Goal: Task Accomplishment & Management: Complete application form

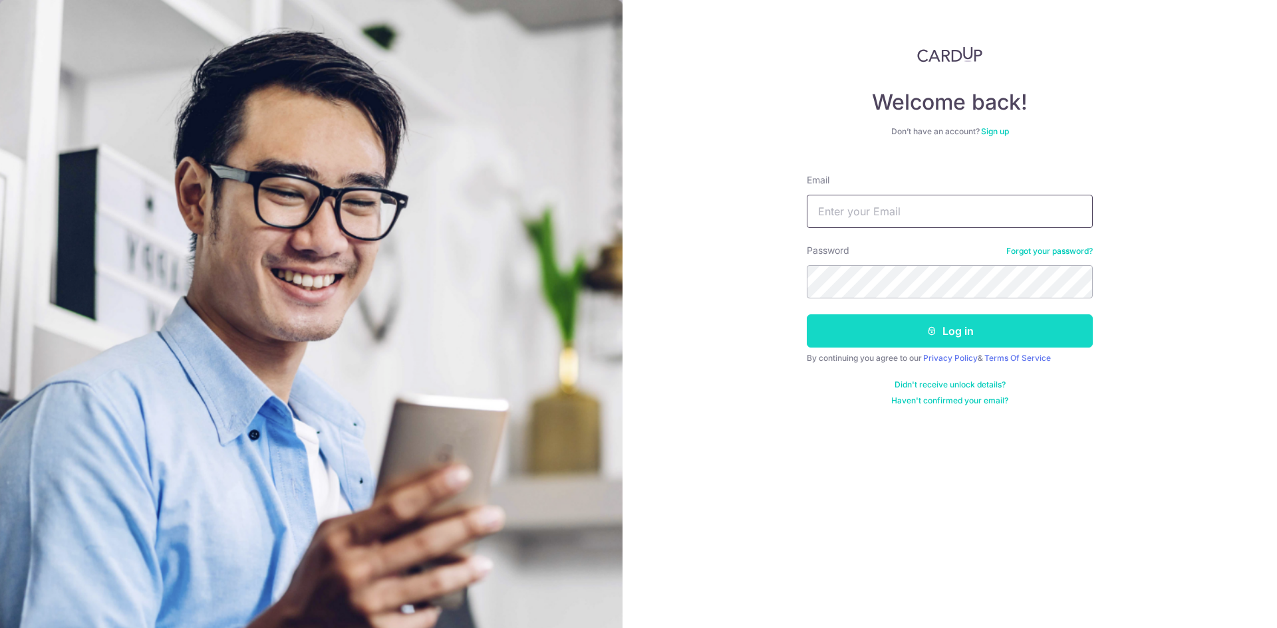
type input "alan@leinterioraffairs.com"
click at [918, 335] on button "Log in" at bounding box center [950, 331] width 286 height 33
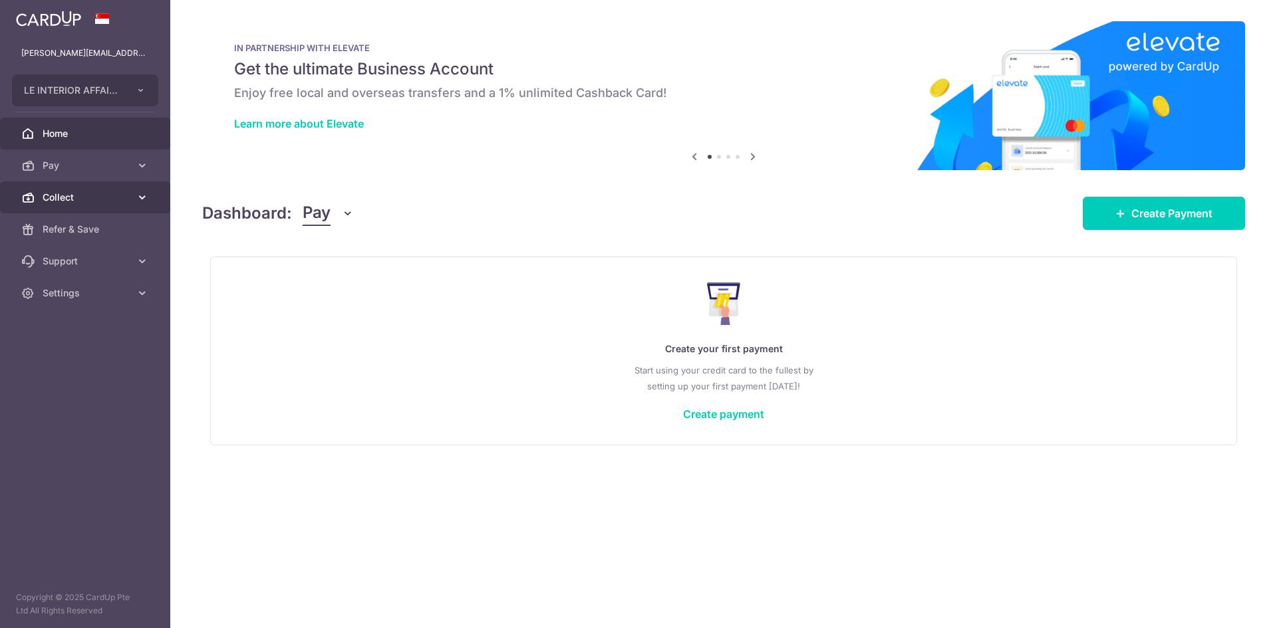
click at [72, 195] on span "Collect" at bounding box center [87, 197] width 88 height 13
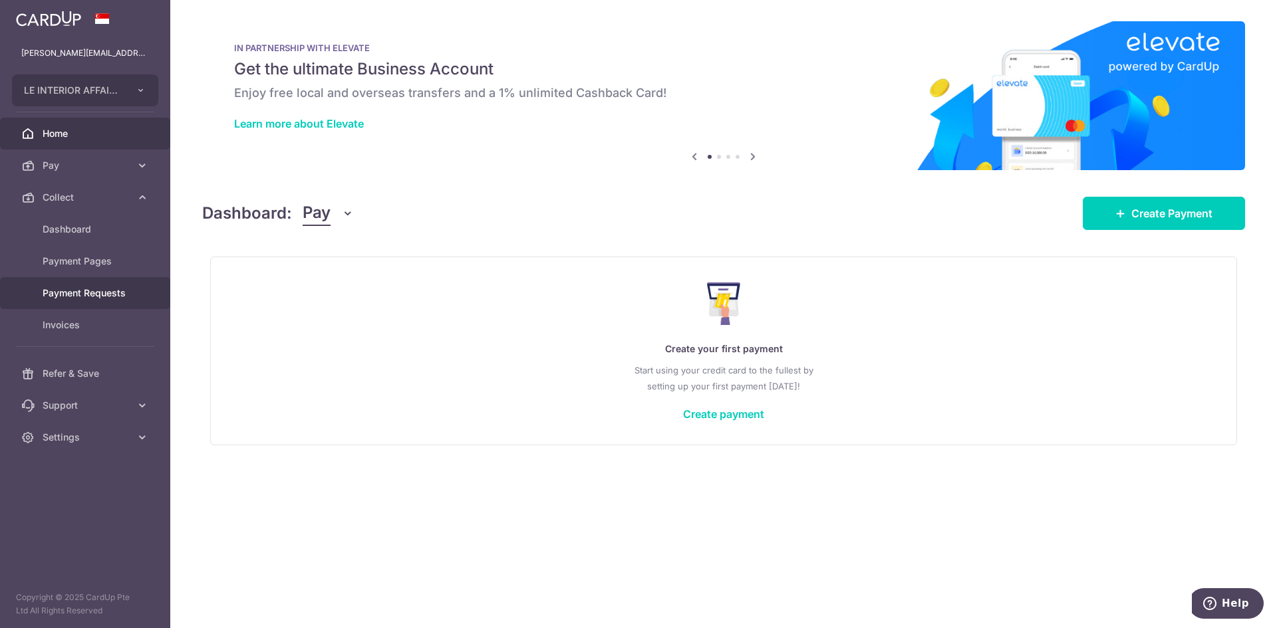
click at [97, 292] on span "Payment Requests" at bounding box center [87, 293] width 88 height 13
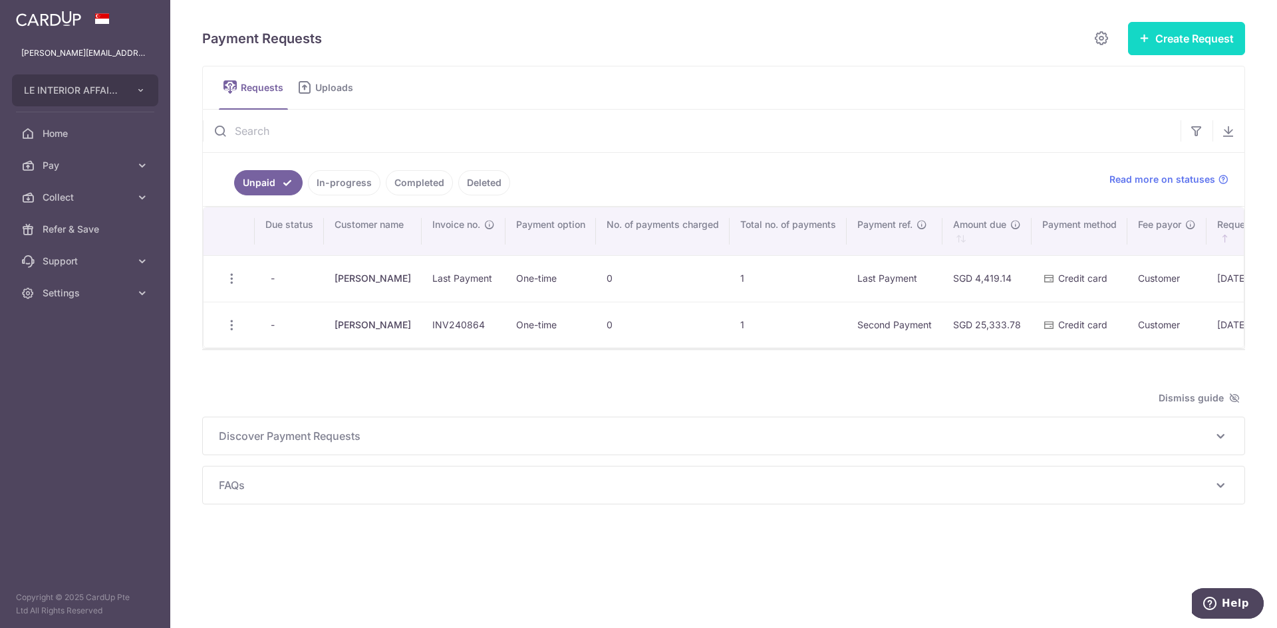
click at [1182, 25] on button "Create Request" at bounding box center [1186, 38] width 117 height 33
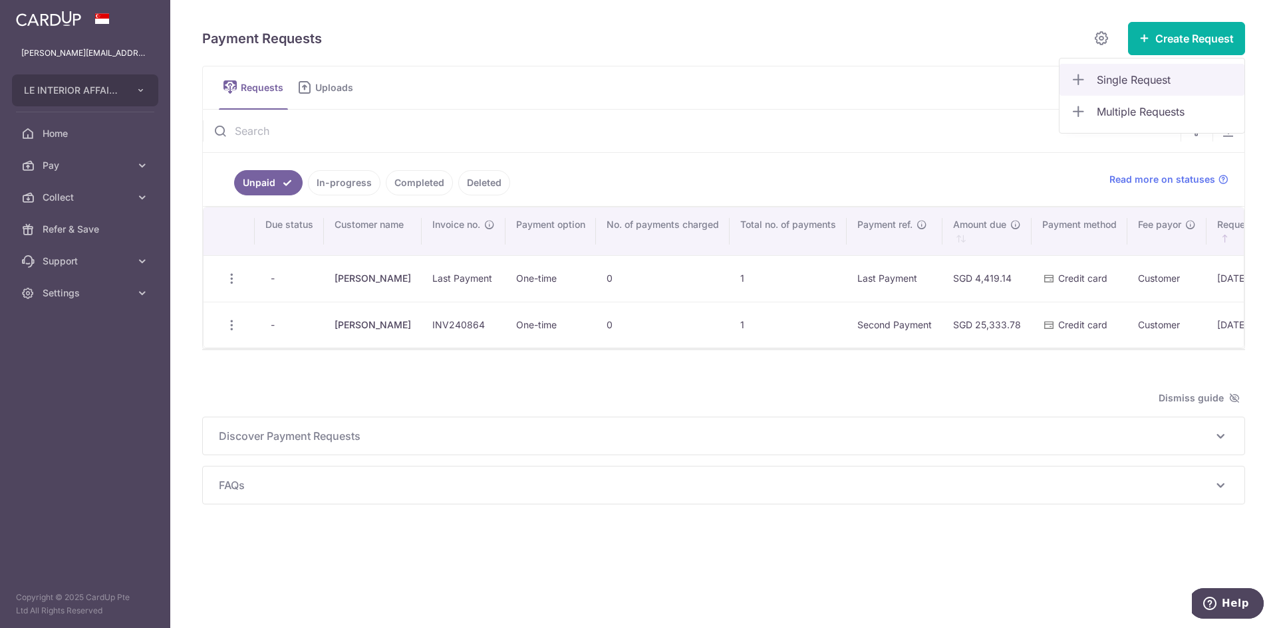
click at [1168, 84] on span "Single Request" at bounding box center [1164, 80] width 137 height 16
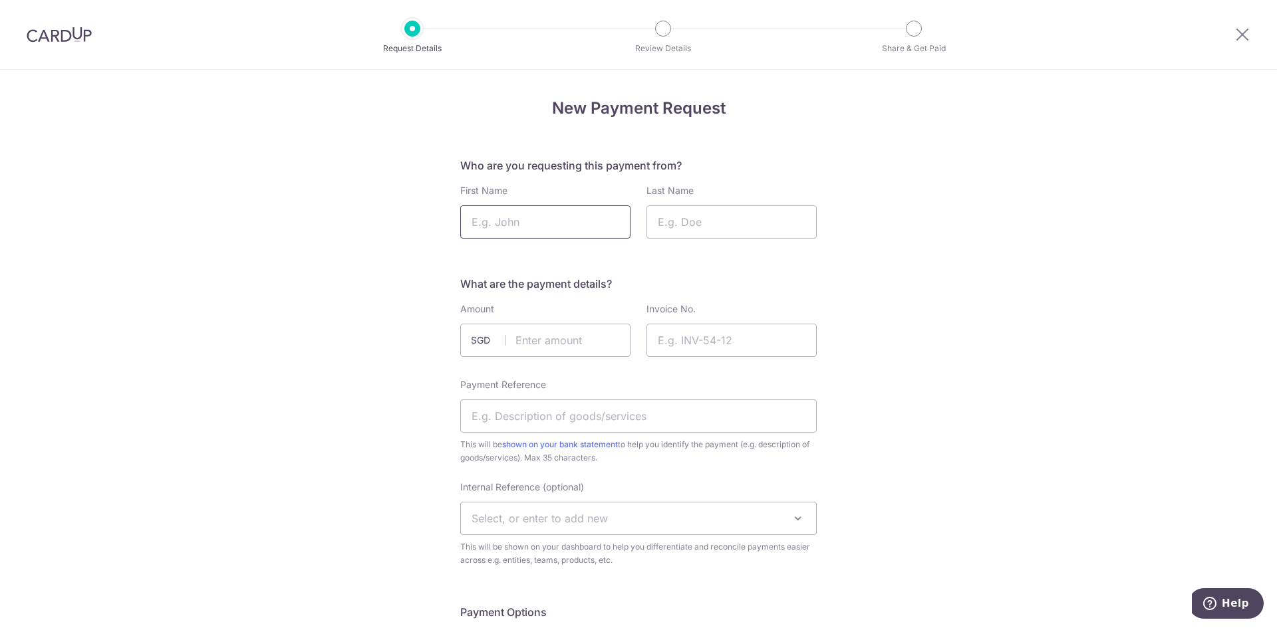
click at [505, 227] on input "First Name" at bounding box center [545, 221] width 170 height 33
type input "Rongbin"
click at [680, 217] on input "Last Name" at bounding box center [731, 221] width 170 height 33
type input "Huang"
click at [551, 338] on input "text" at bounding box center [545, 340] width 170 height 33
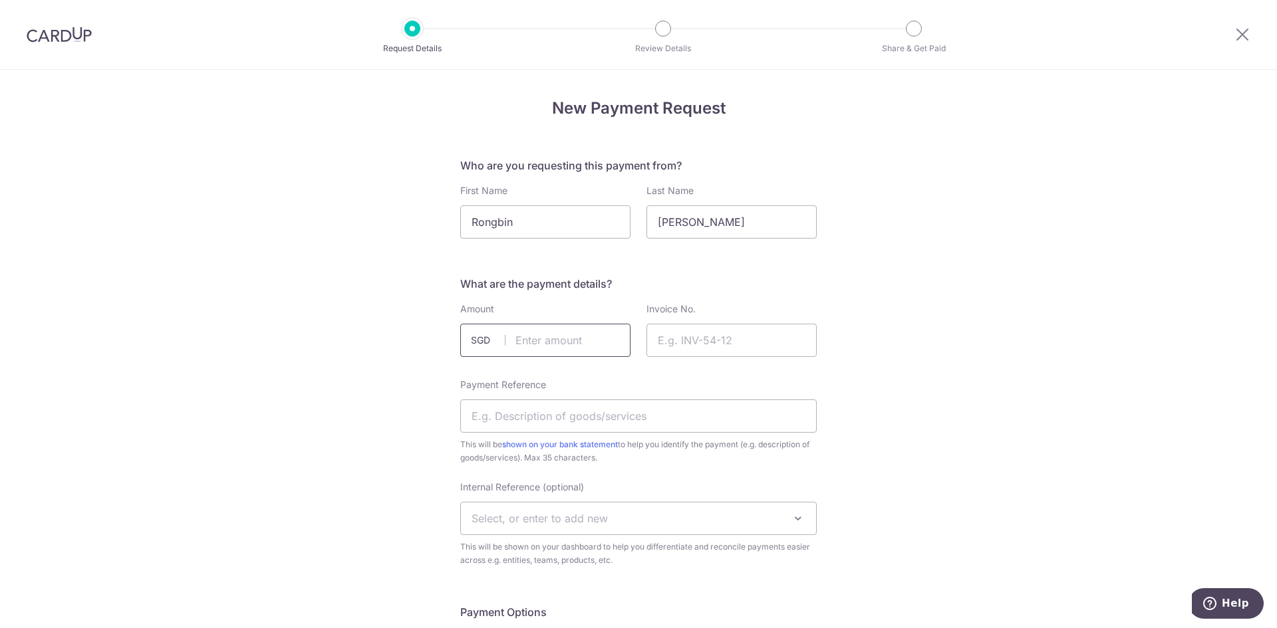
type input "25333.78"
click at [694, 335] on input "Invoice No." at bounding box center [731, 340] width 170 height 33
click at [682, 335] on input "Invoice No." at bounding box center [731, 340] width 170 height 33
type input "INV241080"
click at [524, 418] on input "Payment Reference" at bounding box center [638, 416] width 356 height 33
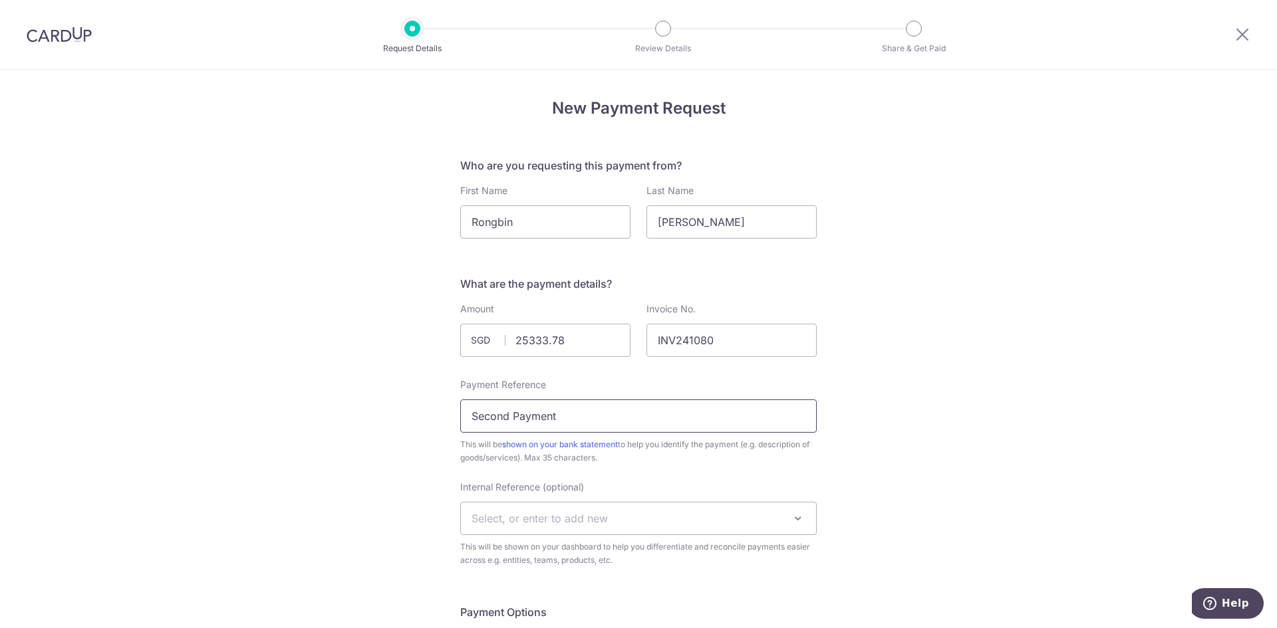
drag, startPoint x: 509, startPoint y: 417, endPoint x: 447, endPoint y: 412, distance: 61.3
type input "Third Payment"
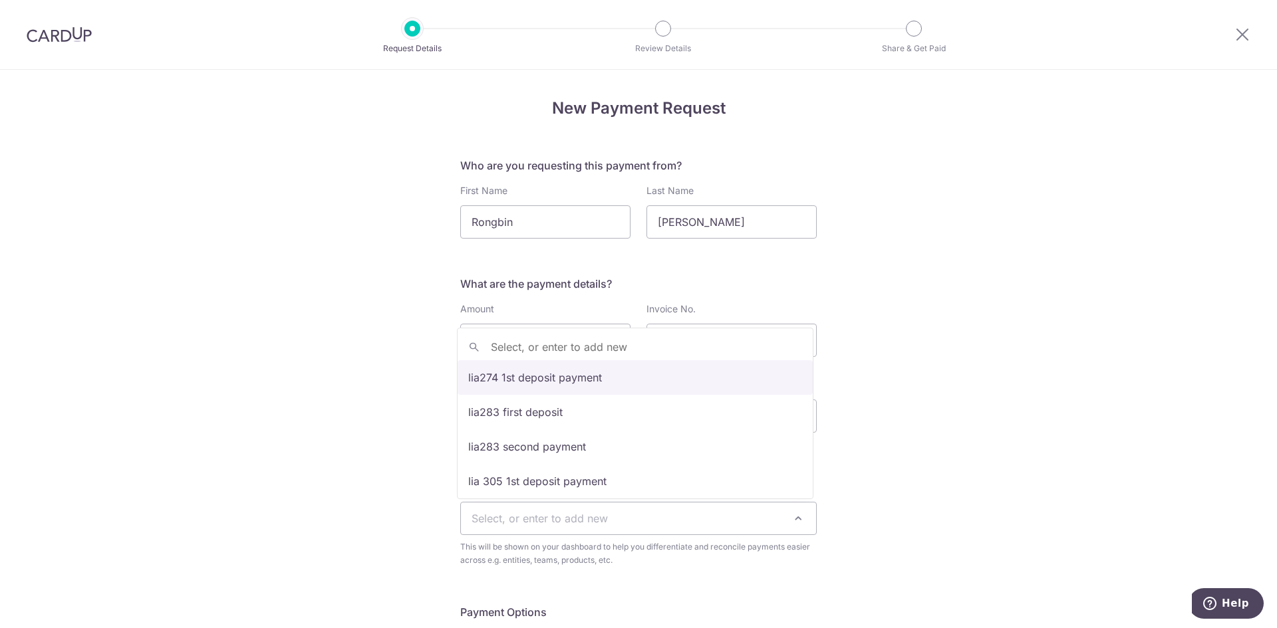
click at [610, 519] on span "Select, or enter to add new" at bounding box center [638, 519] width 355 height 32
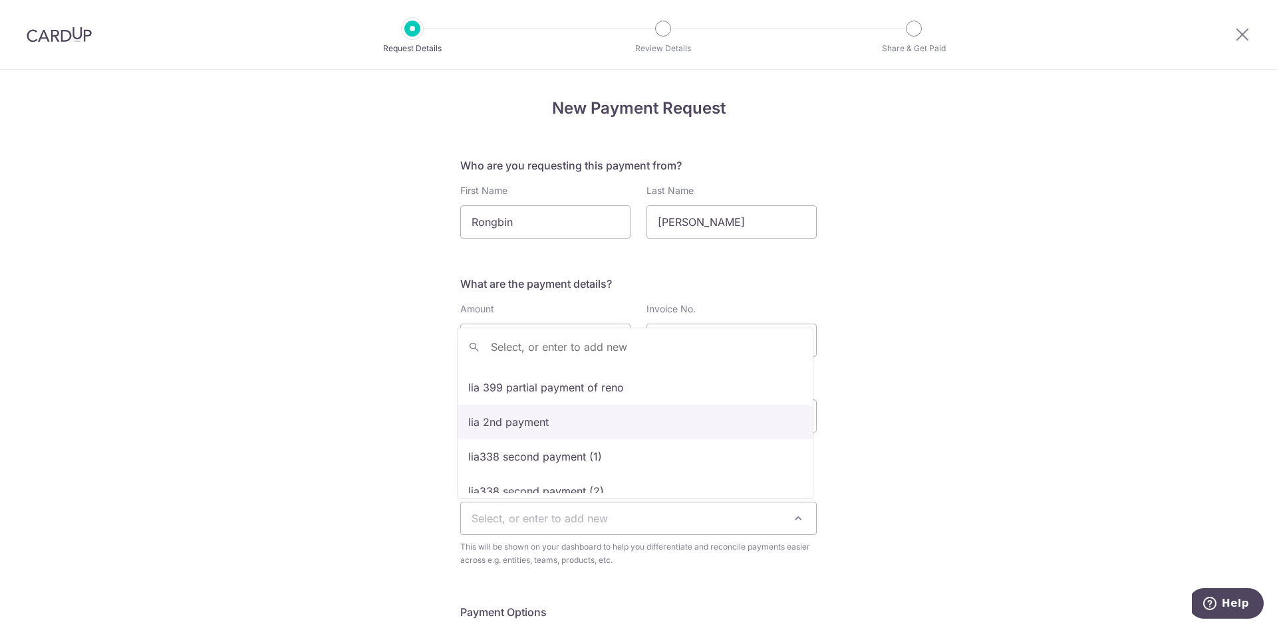
scroll to position [598, 0]
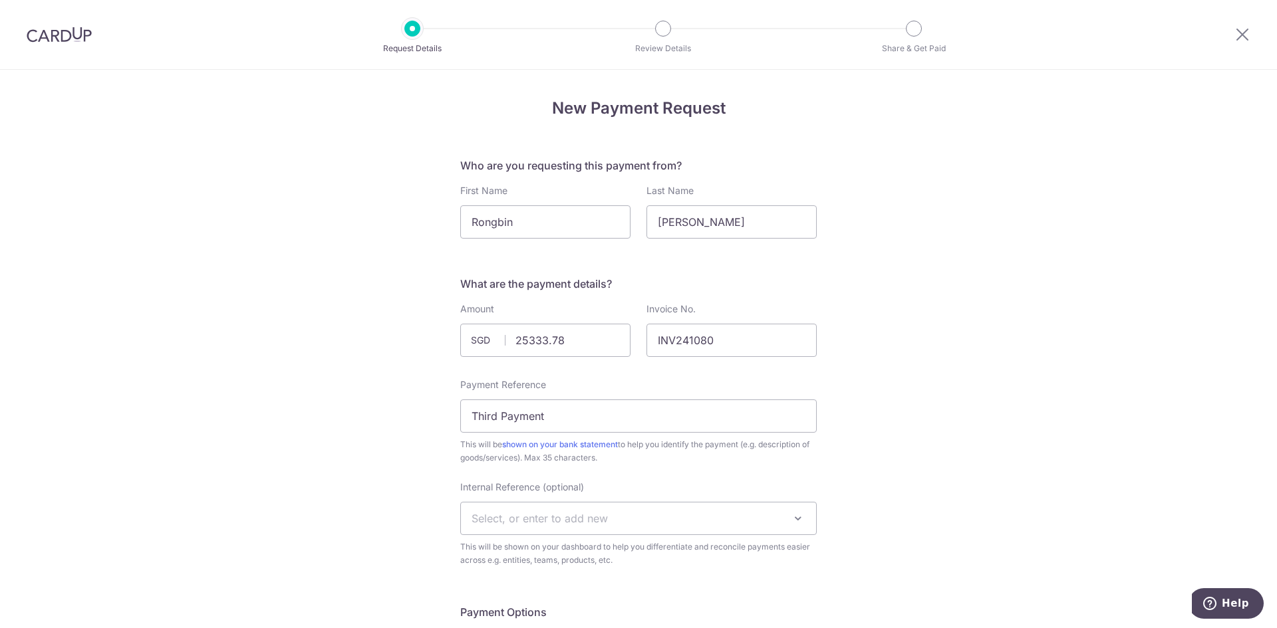
click at [623, 517] on span "Select, or enter to add new" at bounding box center [638, 519] width 355 height 32
click at [622, 519] on span "Select, or enter to add new" at bounding box center [638, 519] width 355 height 32
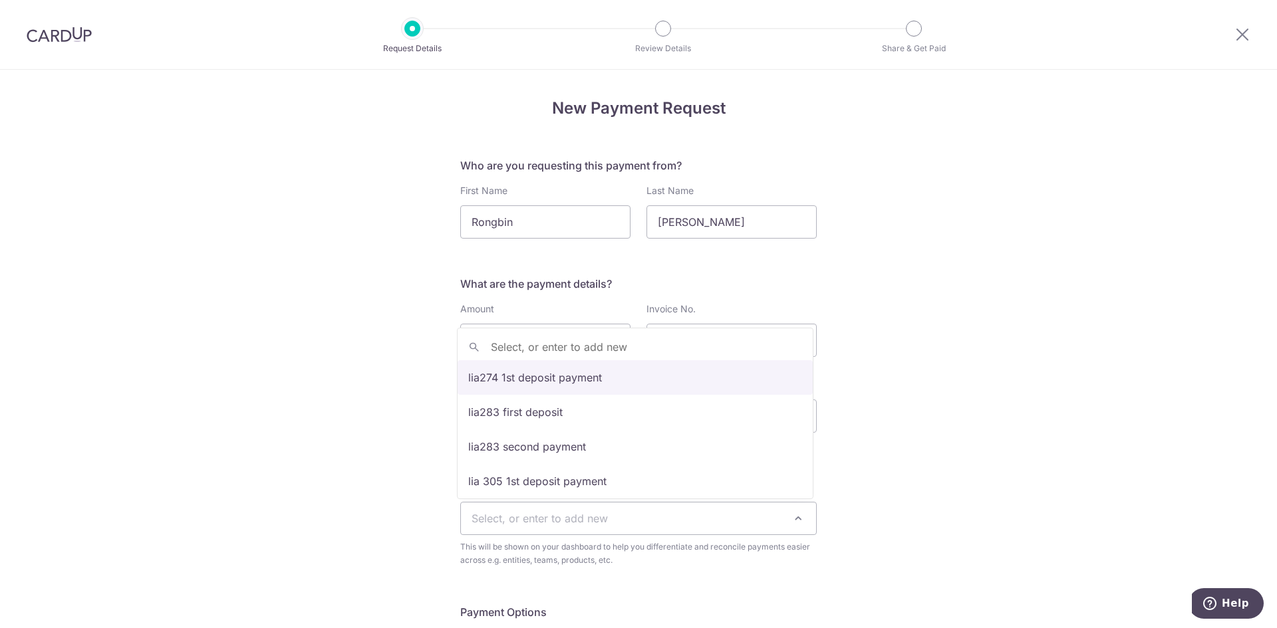
click at [622, 519] on span "Select, or enter to add new" at bounding box center [638, 519] width 355 height 32
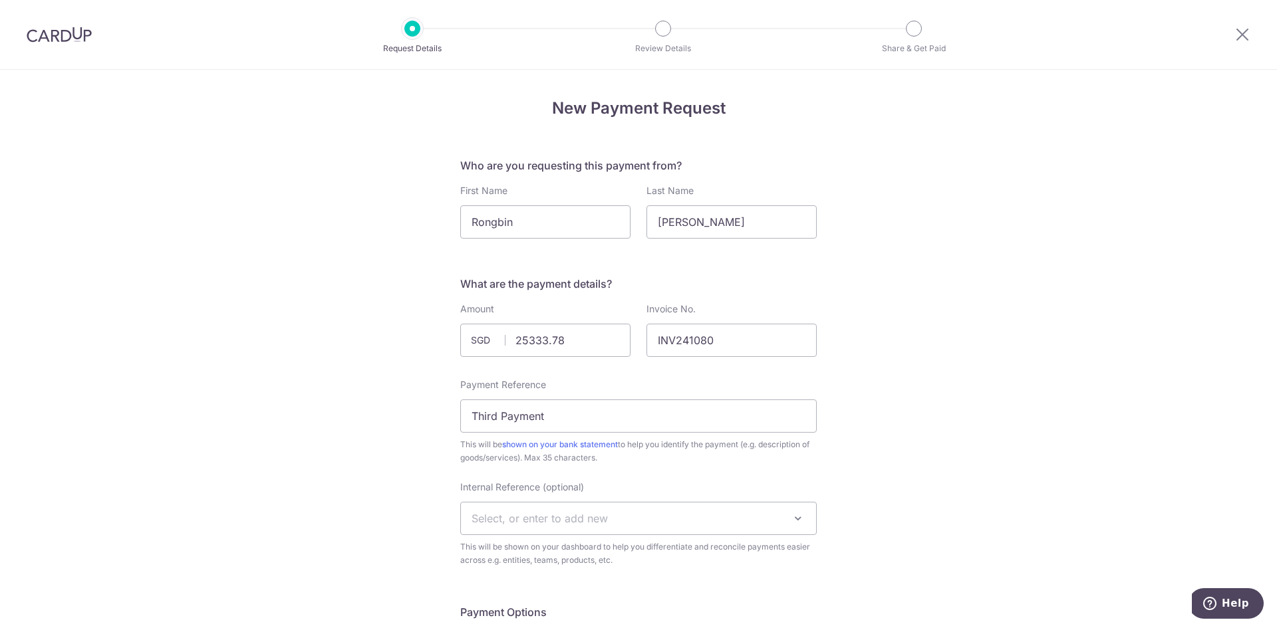
click at [483, 514] on span "Select, or enter to add new" at bounding box center [539, 518] width 136 height 13
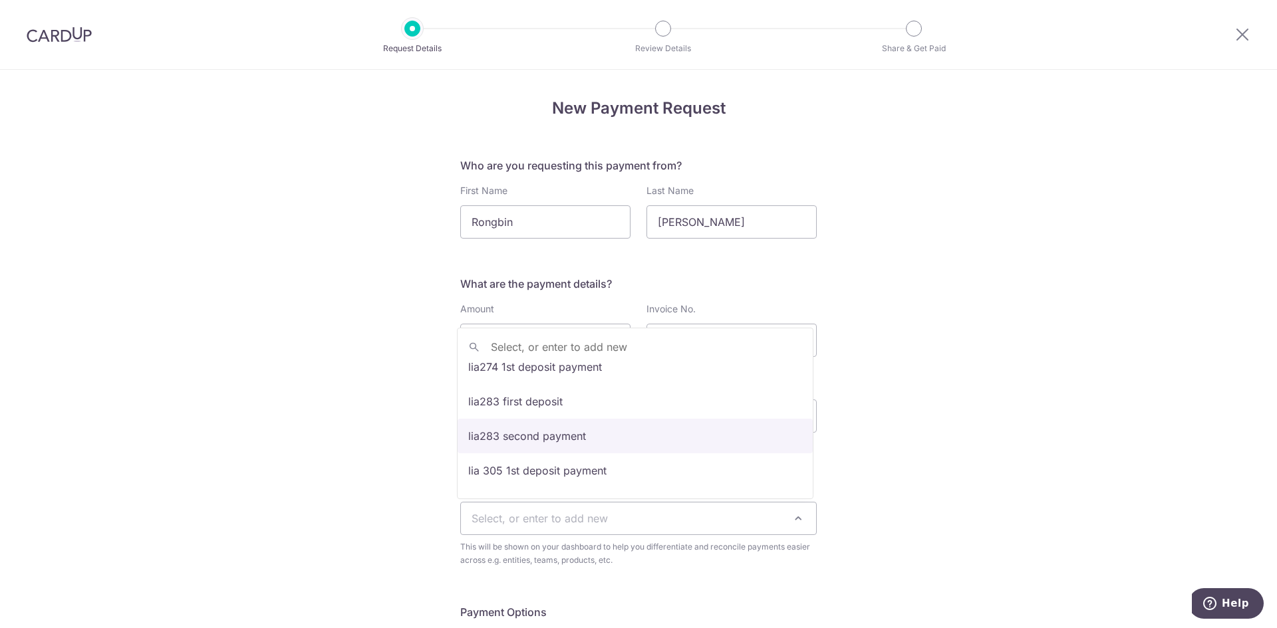
scroll to position [0, 0]
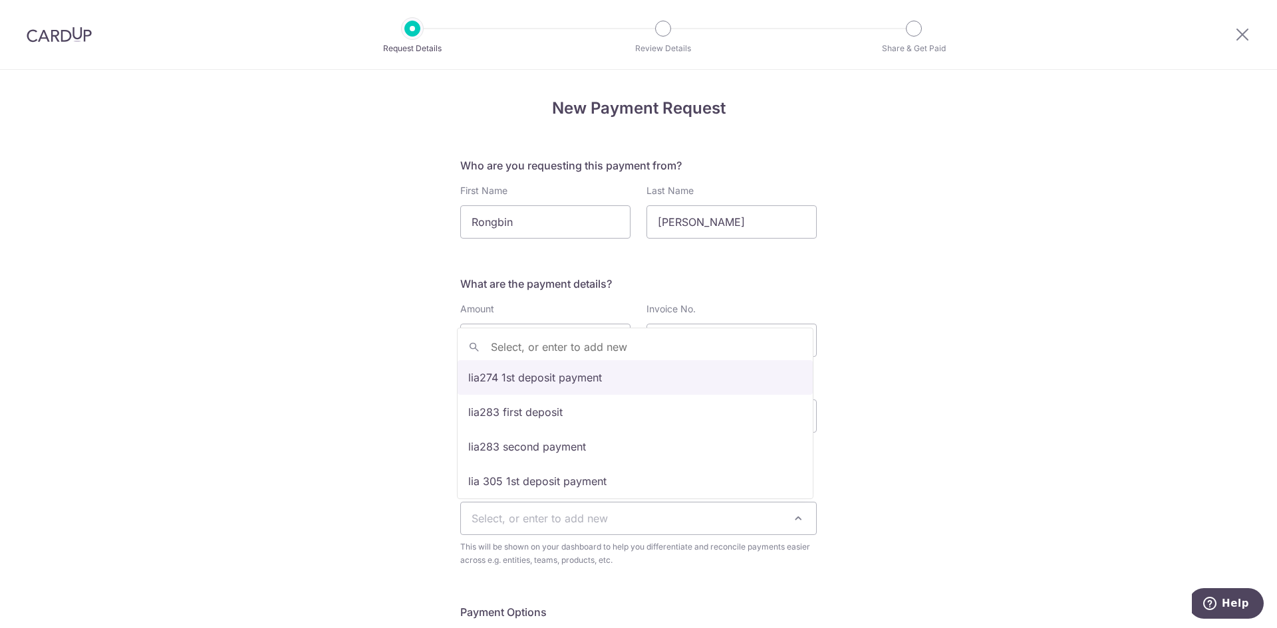
click at [690, 350] on input "search" at bounding box center [634, 347] width 355 height 27
drag, startPoint x: 523, startPoint y: 344, endPoint x: 463, endPoint y: 343, distance: 59.2
click at [463, 343] on input "LIA" at bounding box center [634, 347] width 355 height 27
paste input "378"
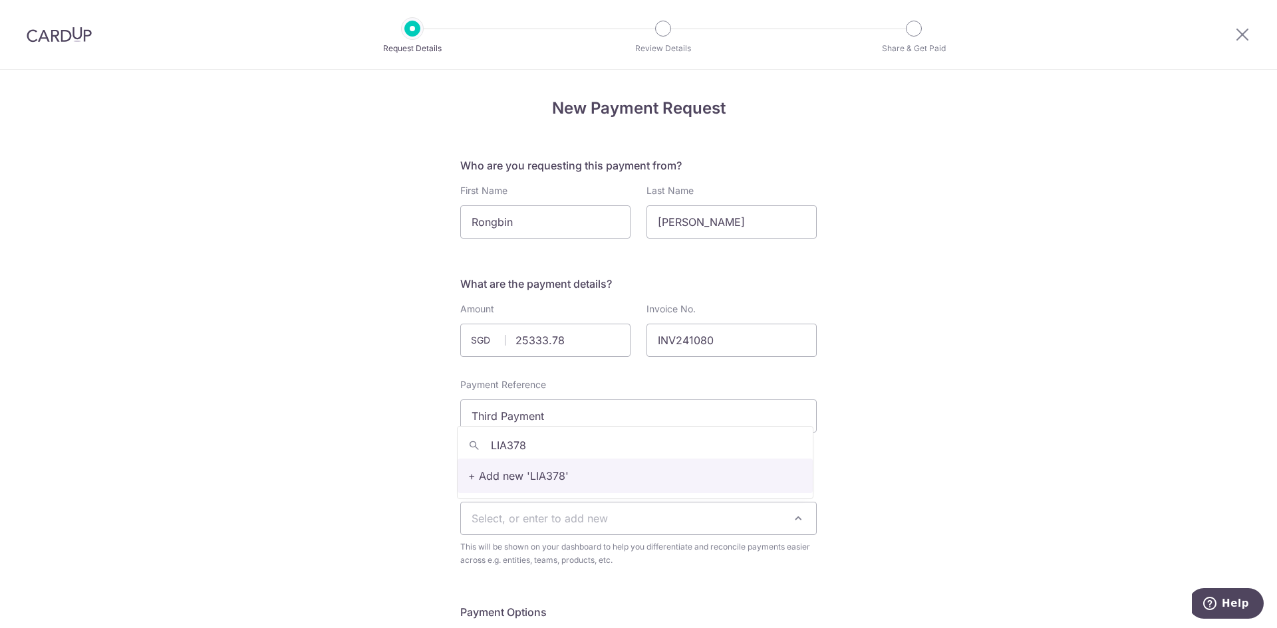
click at [550, 443] on input "LIA378" at bounding box center [634, 445] width 355 height 27
type input "LIA378 Third Payment"
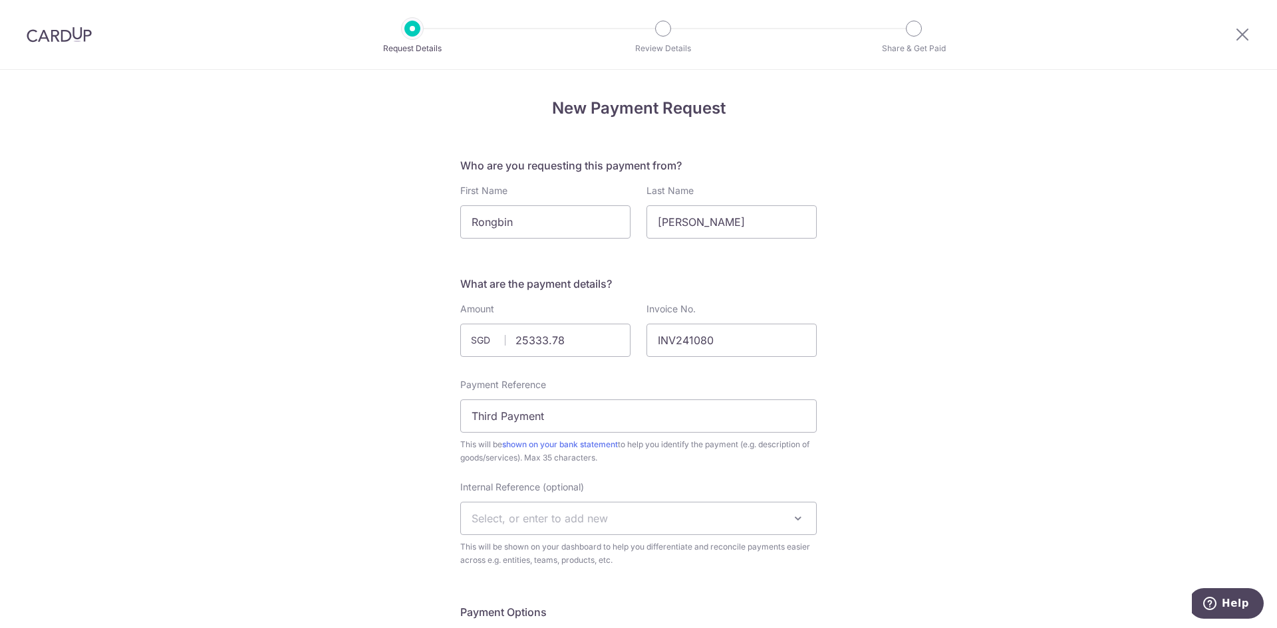
click at [465, 414] on input "Third Payment" at bounding box center [638, 416] width 356 height 33
paste input "LIA378"
type input "LIA378 Third Payment"
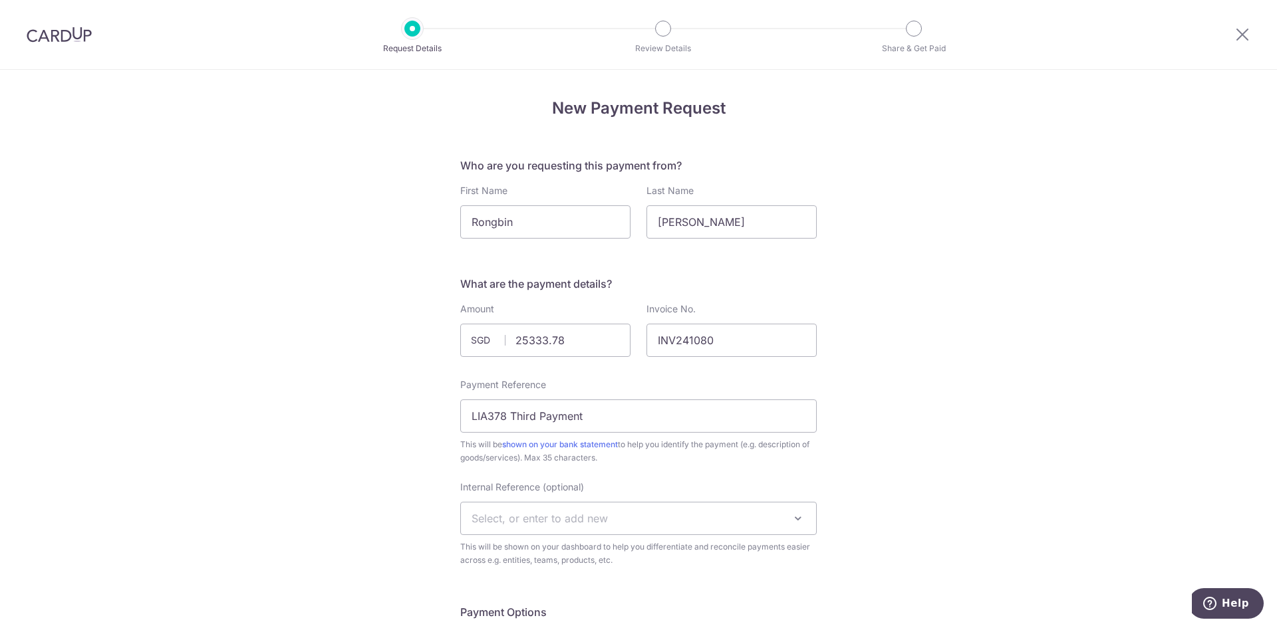
click at [782, 519] on span "Select, or enter to add new" at bounding box center [638, 519] width 355 height 32
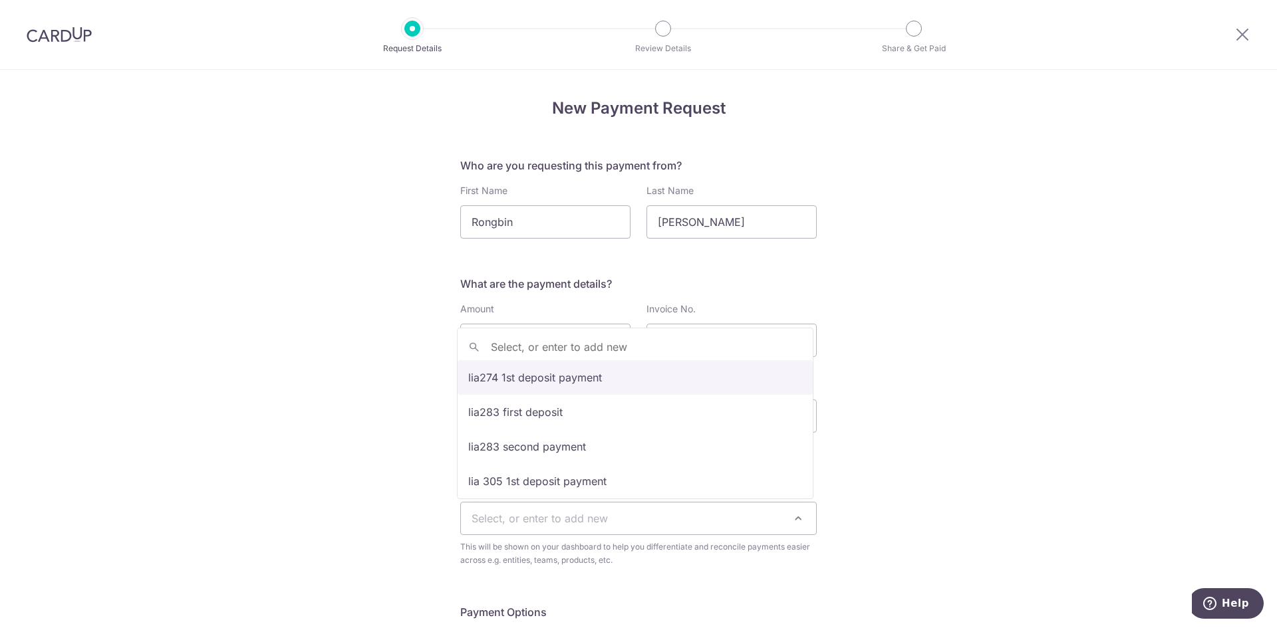
click at [617, 498] on span "lia274 1st deposit payment lia283 first deposit lia283 second payment lia 305 1…" at bounding box center [635, 414] width 356 height 172
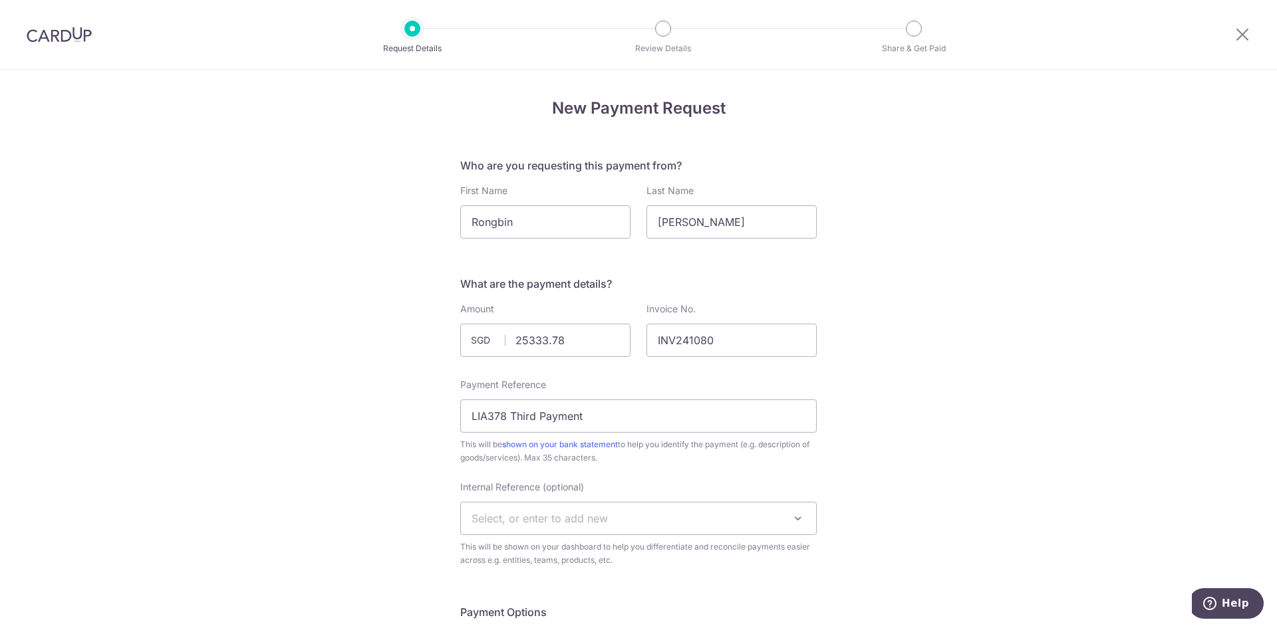
click at [606, 519] on span "Select, or enter to add new" at bounding box center [638, 519] width 355 height 32
click at [571, 515] on span "Select, or enter to add new" at bounding box center [539, 518] width 136 height 13
click at [557, 517] on span "Select, or enter to add new" at bounding box center [539, 518] width 136 height 13
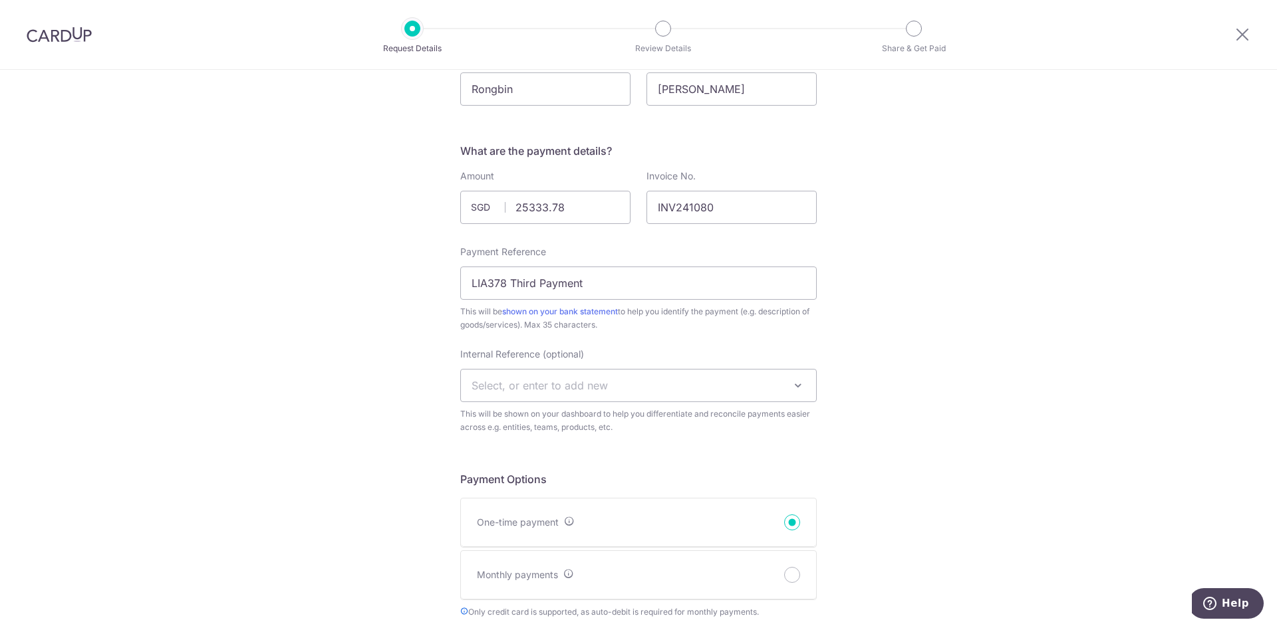
click at [484, 389] on span "Select, or enter to add new" at bounding box center [539, 385] width 136 height 13
type input "LIA378"
click at [877, 422] on div "New Payment Request Who are you requesting this payment from? First Name Rongbi…" at bounding box center [638, 602] width 1277 height 1331
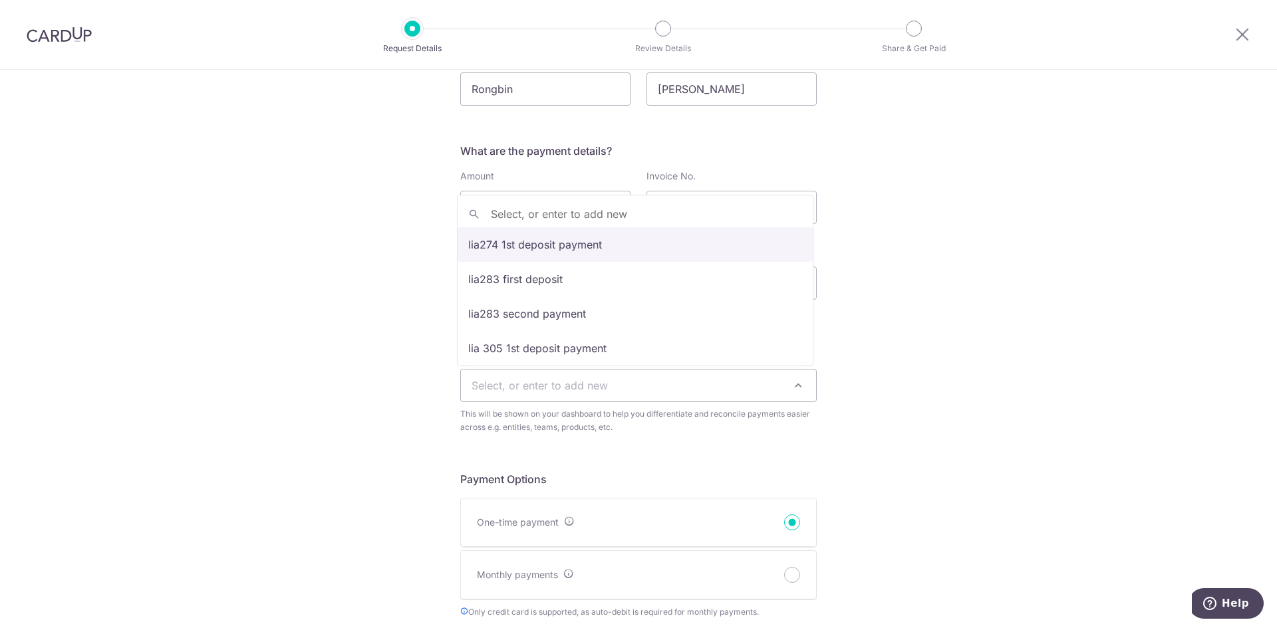
click at [656, 393] on span "Select, or enter to add new" at bounding box center [638, 386] width 355 height 32
type input "LIA378"
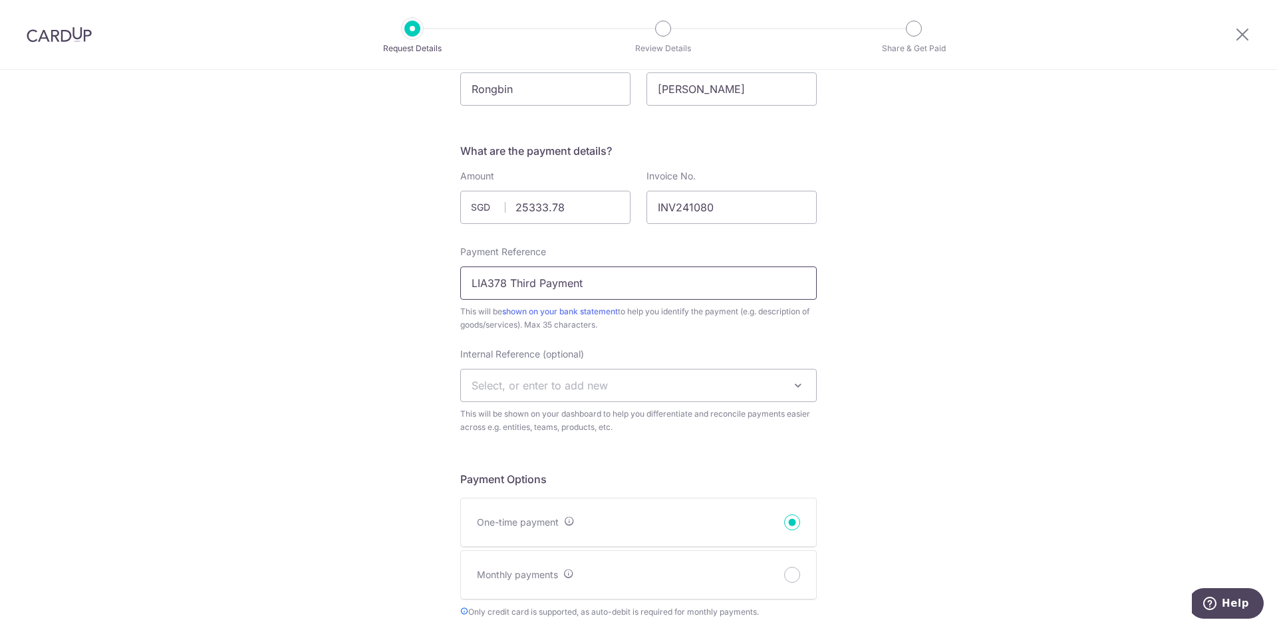
click at [508, 281] on input "LIA378 Third Payment" at bounding box center [638, 283] width 356 height 33
click at [920, 368] on div "New Payment Request Who are you requesting this payment from? First Name Rongbi…" at bounding box center [638, 602] width 1277 height 1331
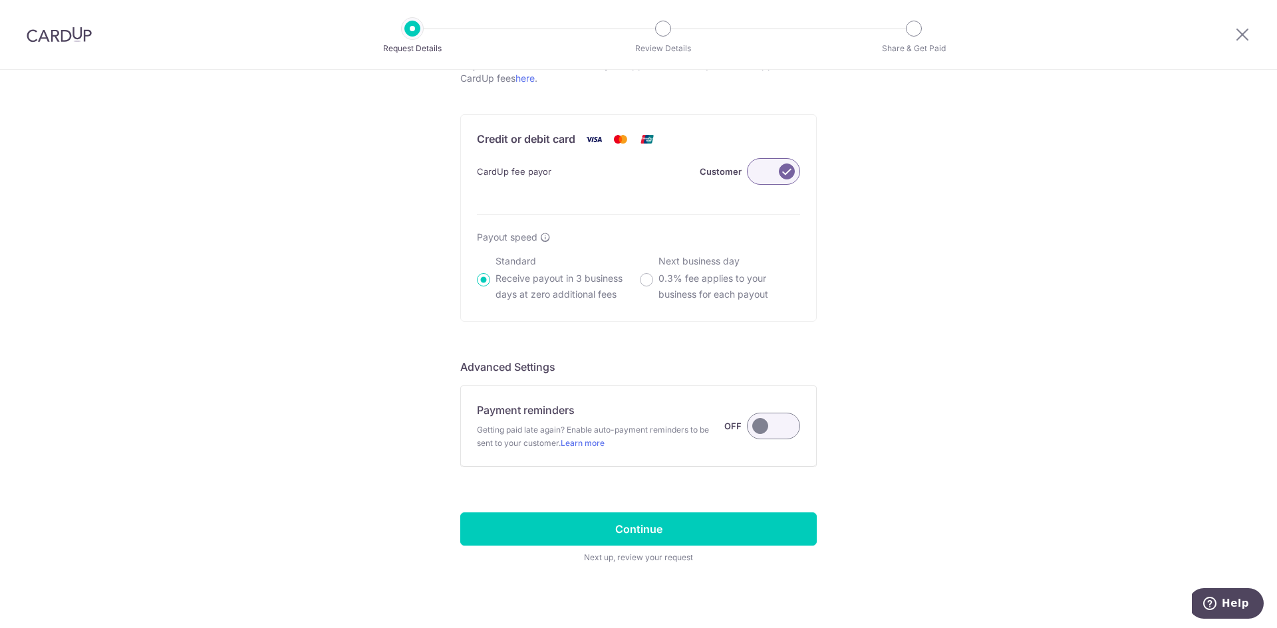
scroll to position [772, 0]
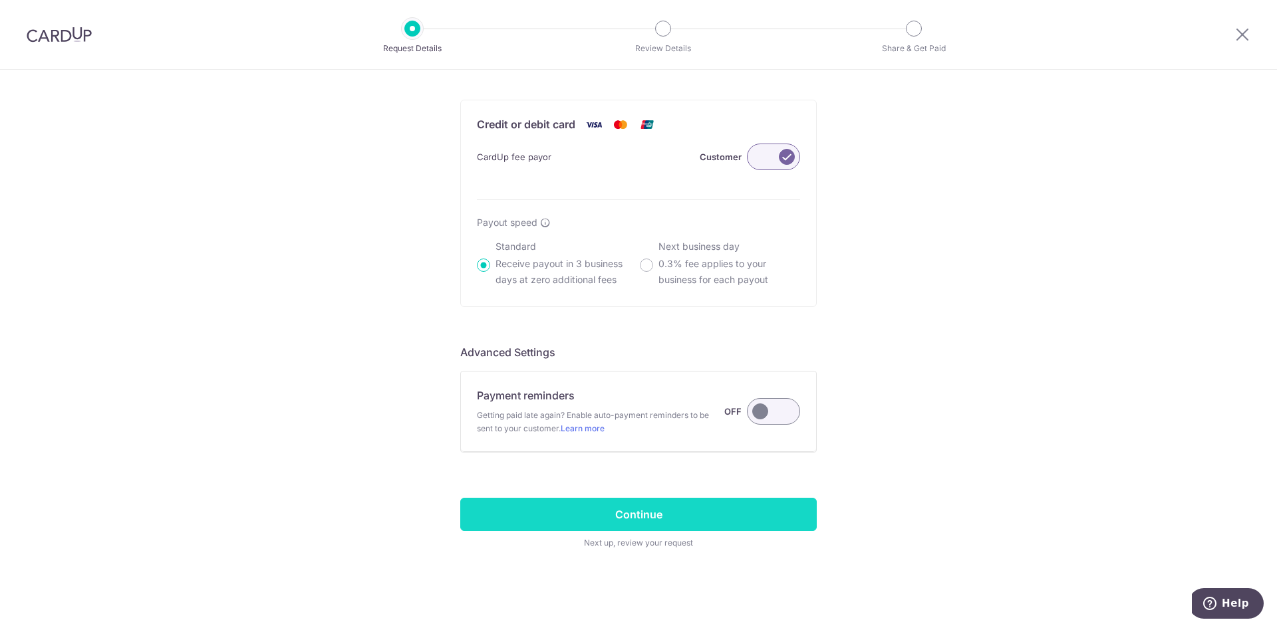
click at [665, 512] on input "Continue" at bounding box center [638, 514] width 356 height 33
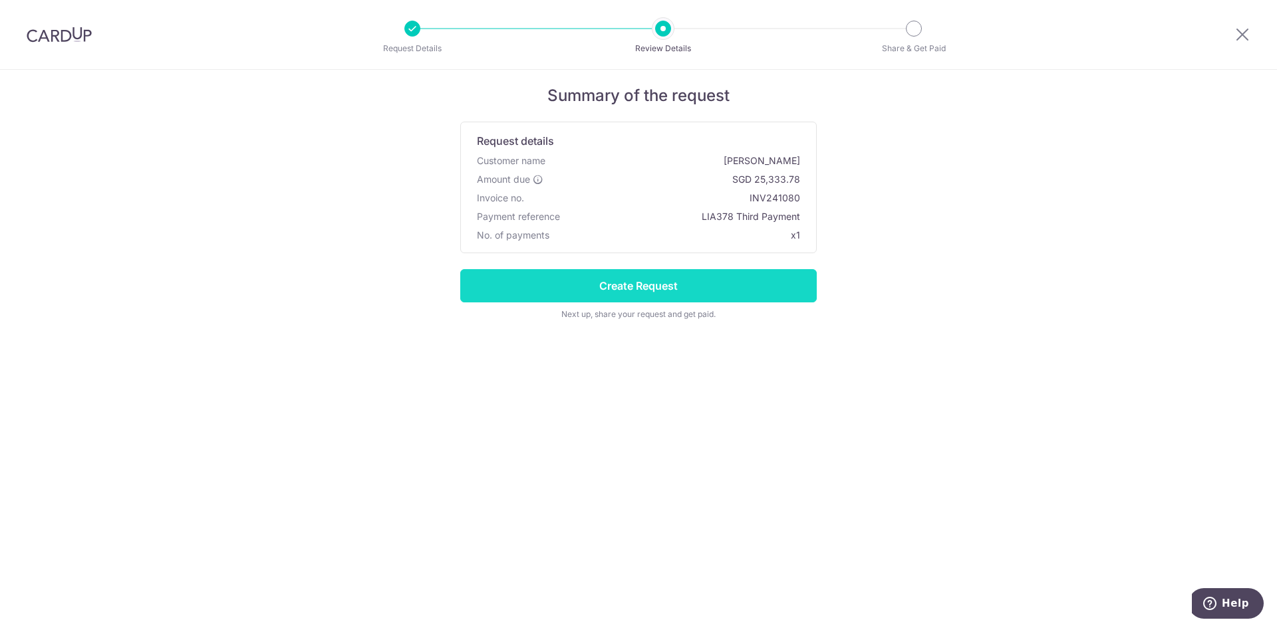
click at [690, 283] on input "Create Request" at bounding box center [638, 285] width 356 height 33
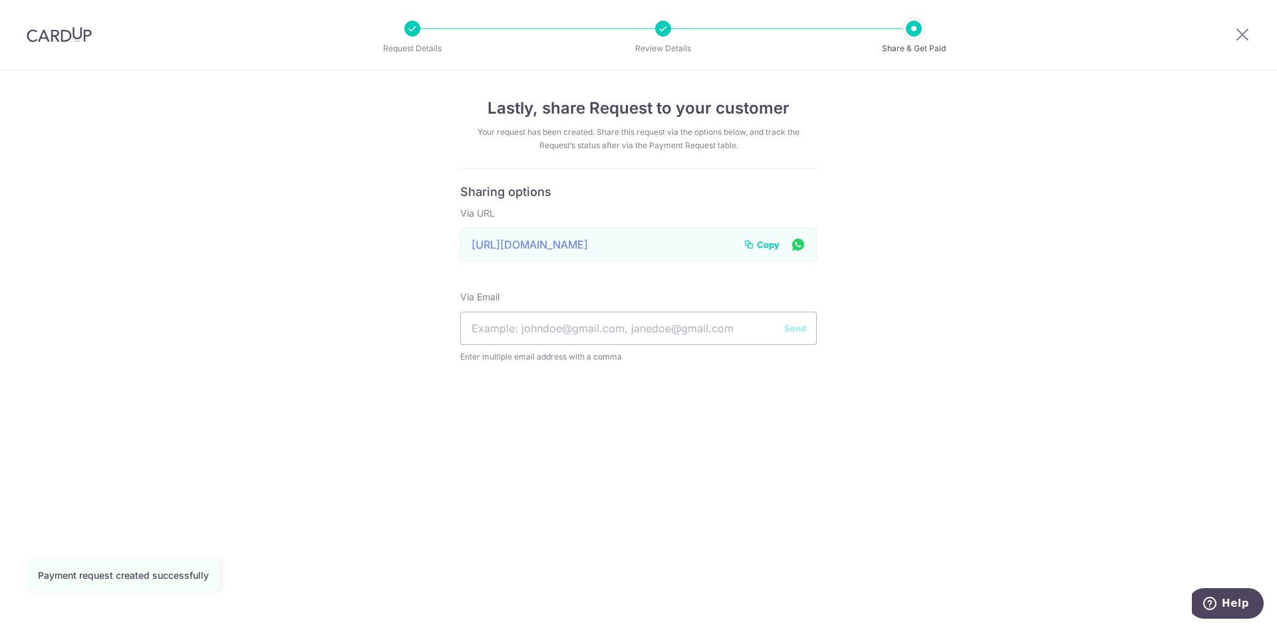
click at [763, 245] on span "Copy" at bounding box center [768, 244] width 23 height 13
